Goal: Navigation & Orientation: Understand site structure

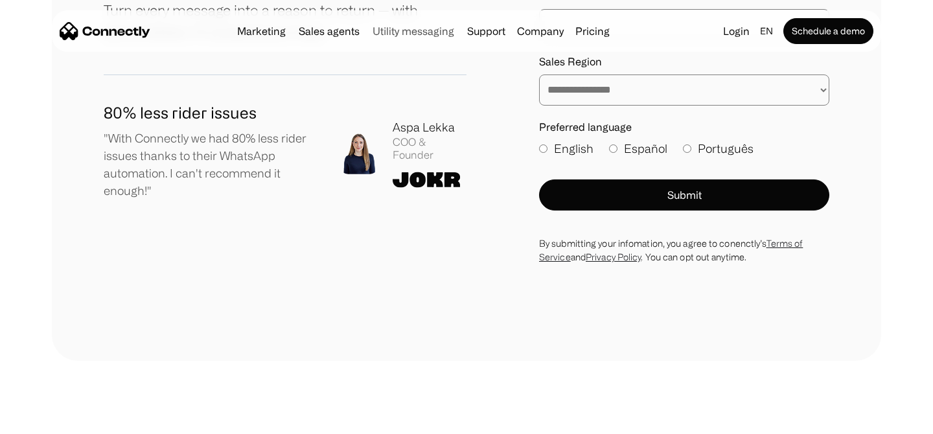
click at [400, 32] on link "Utility messaging" at bounding box center [413, 31] width 92 height 10
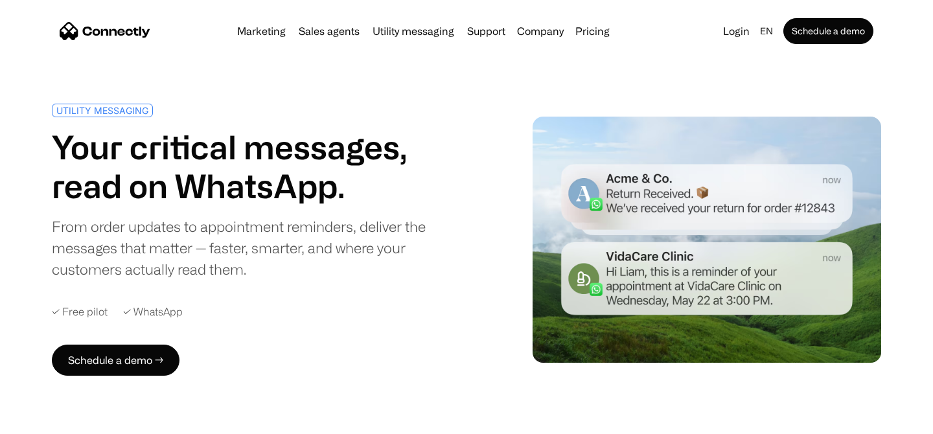
click at [465, 117] on div "UTILITY MESSAGING Your critical messages, read on WhatsApp. From order updates …" at bounding box center [267, 240] width 431 height 272
click at [481, 286] on div "UTILITY MESSAGING Your critical messages, read on WhatsApp. From order updates …" at bounding box center [267, 240] width 431 height 272
click at [317, 32] on link "Sales agents" at bounding box center [328, 31] width 71 height 10
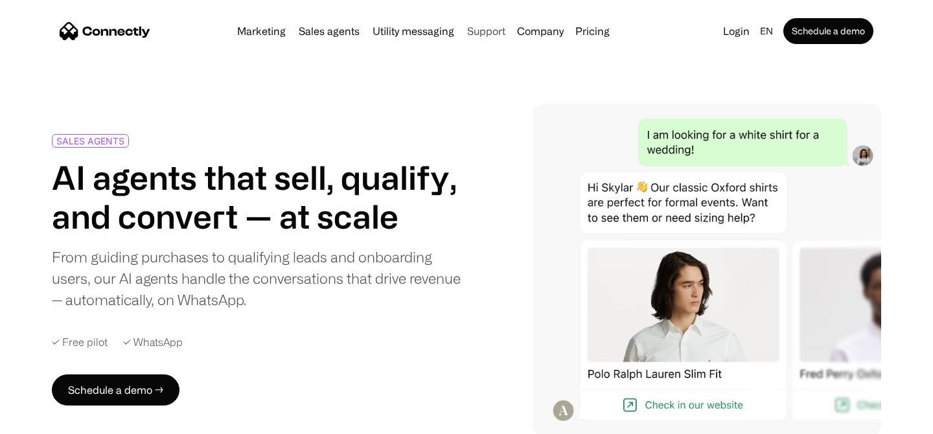
click at [488, 29] on link "Support" at bounding box center [486, 31] width 49 height 10
